Goal: Task Accomplishment & Management: Complete application form

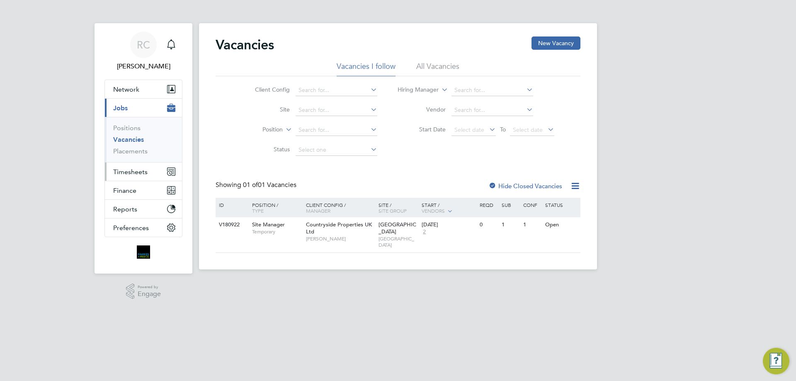
click at [126, 168] on span "Timesheets" at bounding box center [130, 172] width 34 height 8
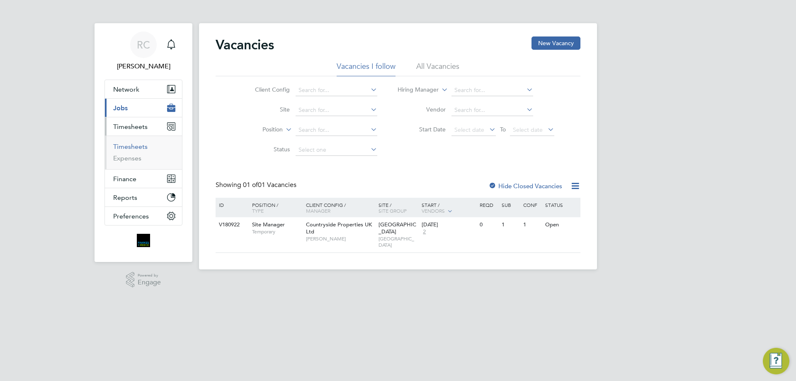
click at [128, 147] on link "Timesheets" at bounding box center [130, 147] width 34 height 8
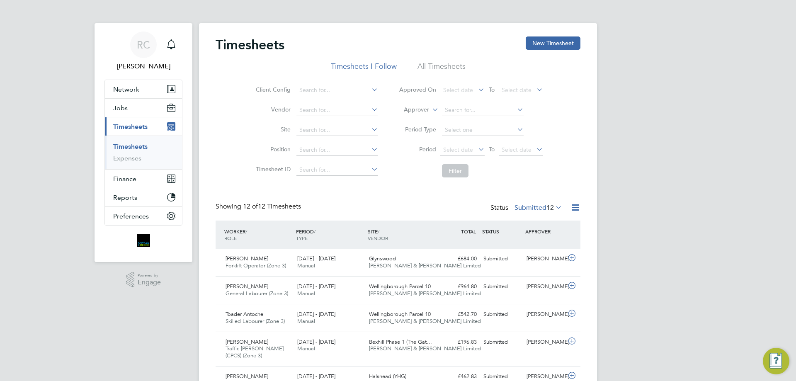
click at [440, 66] on li "All Timesheets" at bounding box center [441, 68] width 48 height 15
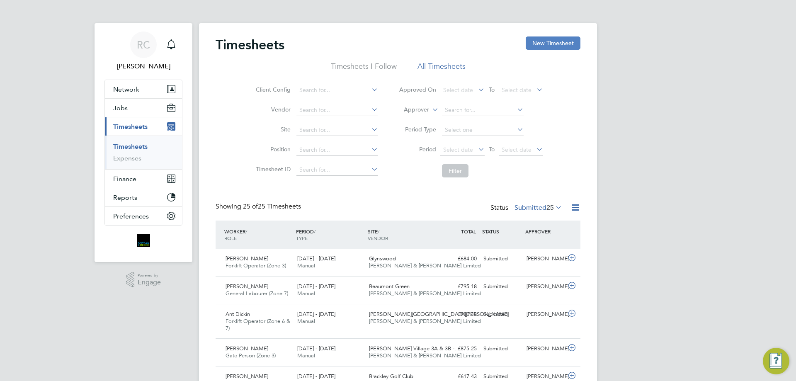
click at [528, 48] on button "New Timesheet" at bounding box center [552, 42] width 55 height 13
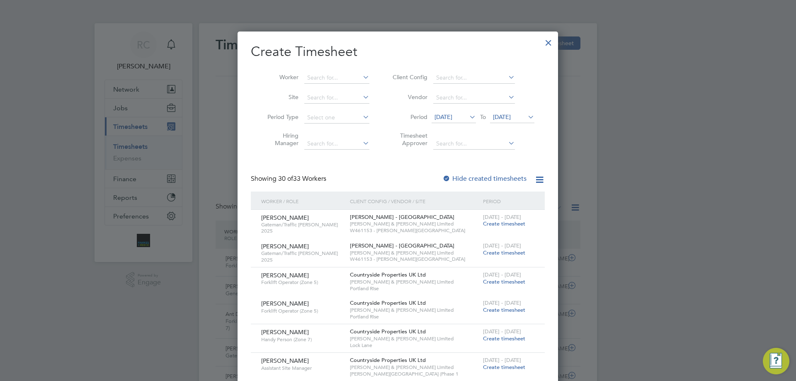
click at [511, 118] on span "18 Sep 2025" at bounding box center [502, 116] width 18 height 7
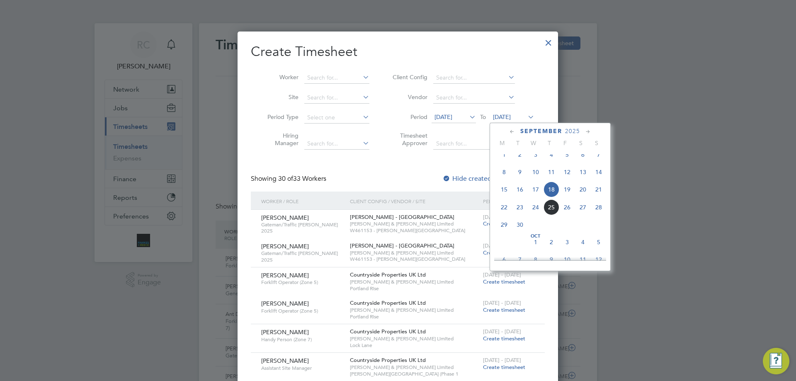
click at [598, 196] on span "21" at bounding box center [598, 189] width 16 height 16
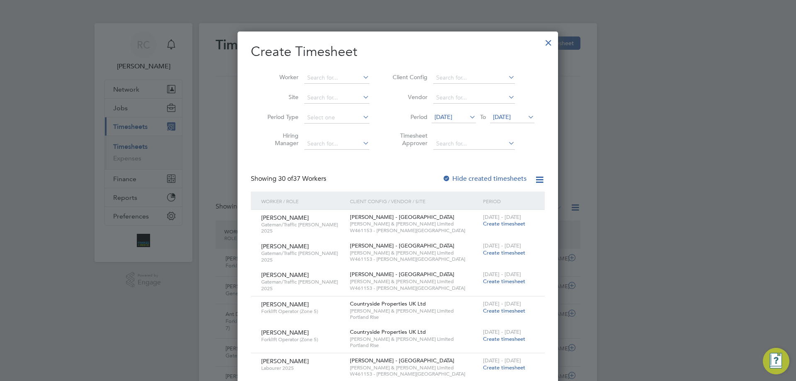
click at [452, 113] on span "11 Sep 2025" at bounding box center [443, 116] width 18 height 7
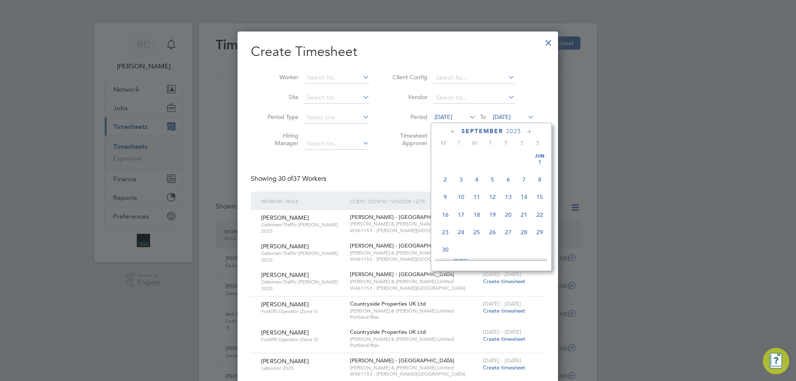
scroll to position [269, 0]
click at [450, 128] on icon at bounding box center [453, 131] width 8 height 9
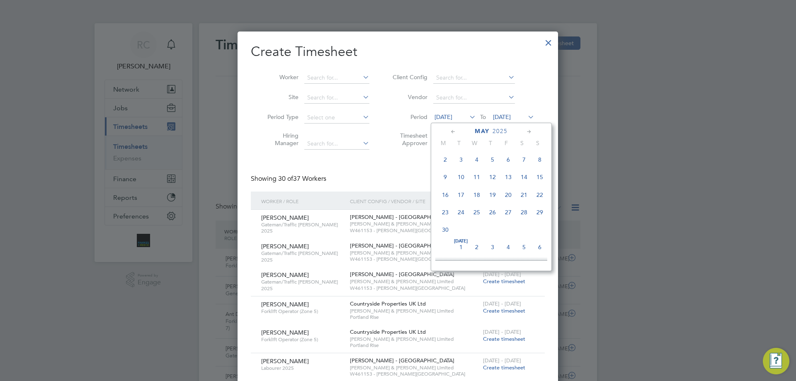
scroll to position [0, 0]
click at [456, 133] on icon at bounding box center [453, 131] width 8 height 9
click at [448, 231] on span "28" at bounding box center [445, 232] width 16 height 16
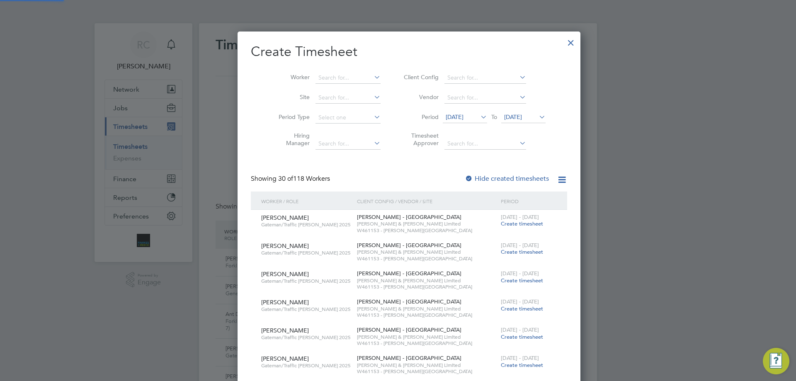
scroll to position [3081, 321]
click at [315, 80] on input at bounding box center [347, 78] width 65 height 12
click at [318, 91] on b "Ashley" at bounding box center [331, 88] width 48 height 7
type input "Ashley Wilkes"
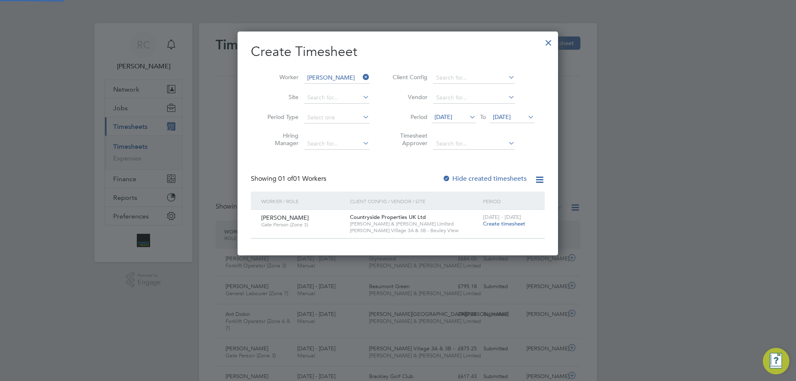
scroll to position [4, 4]
click at [446, 180] on div at bounding box center [446, 179] width 8 height 8
click at [511, 117] on span "21 Sep 2025" at bounding box center [502, 116] width 18 height 7
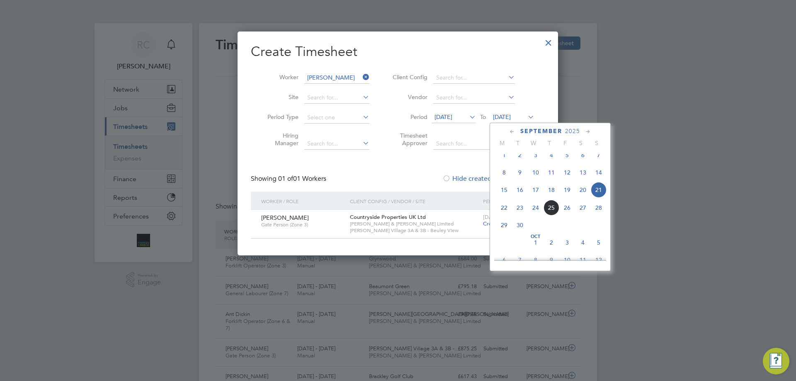
click at [512, 133] on icon at bounding box center [512, 131] width 8 height 9
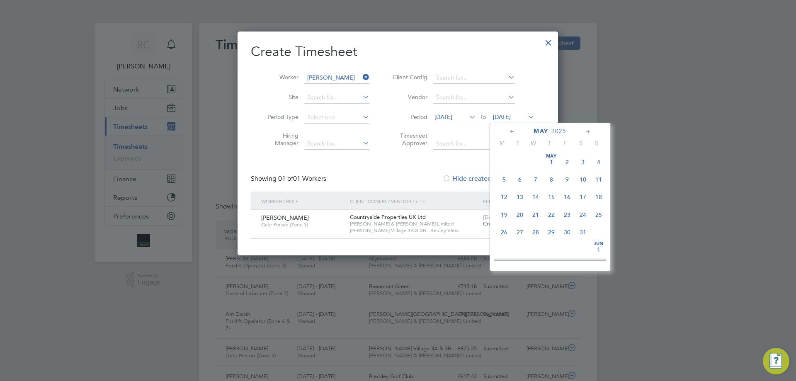
click at [599, 162] on span "4" at bounding box center [598, 162] width 16 height 16
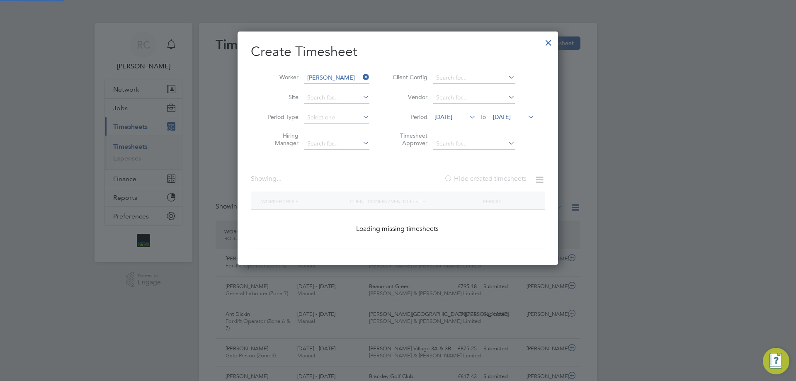
scroll to position [223, 321]
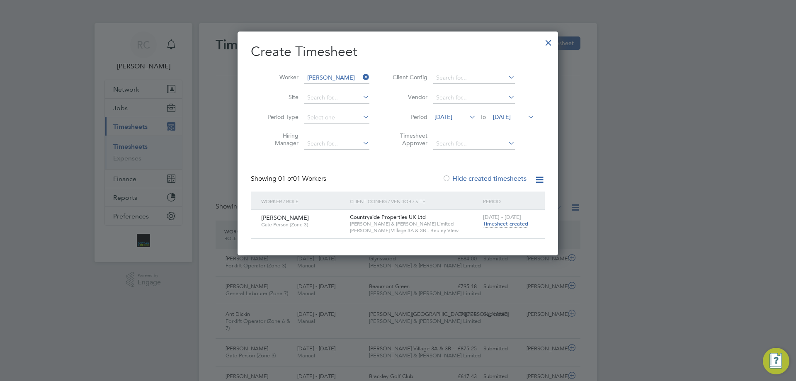
click at [517, 226] on span "Timesheet created" at bounding box center [505, 223] width 45 height 7
